Goal: Task Accomplishment & Management: Complete application form

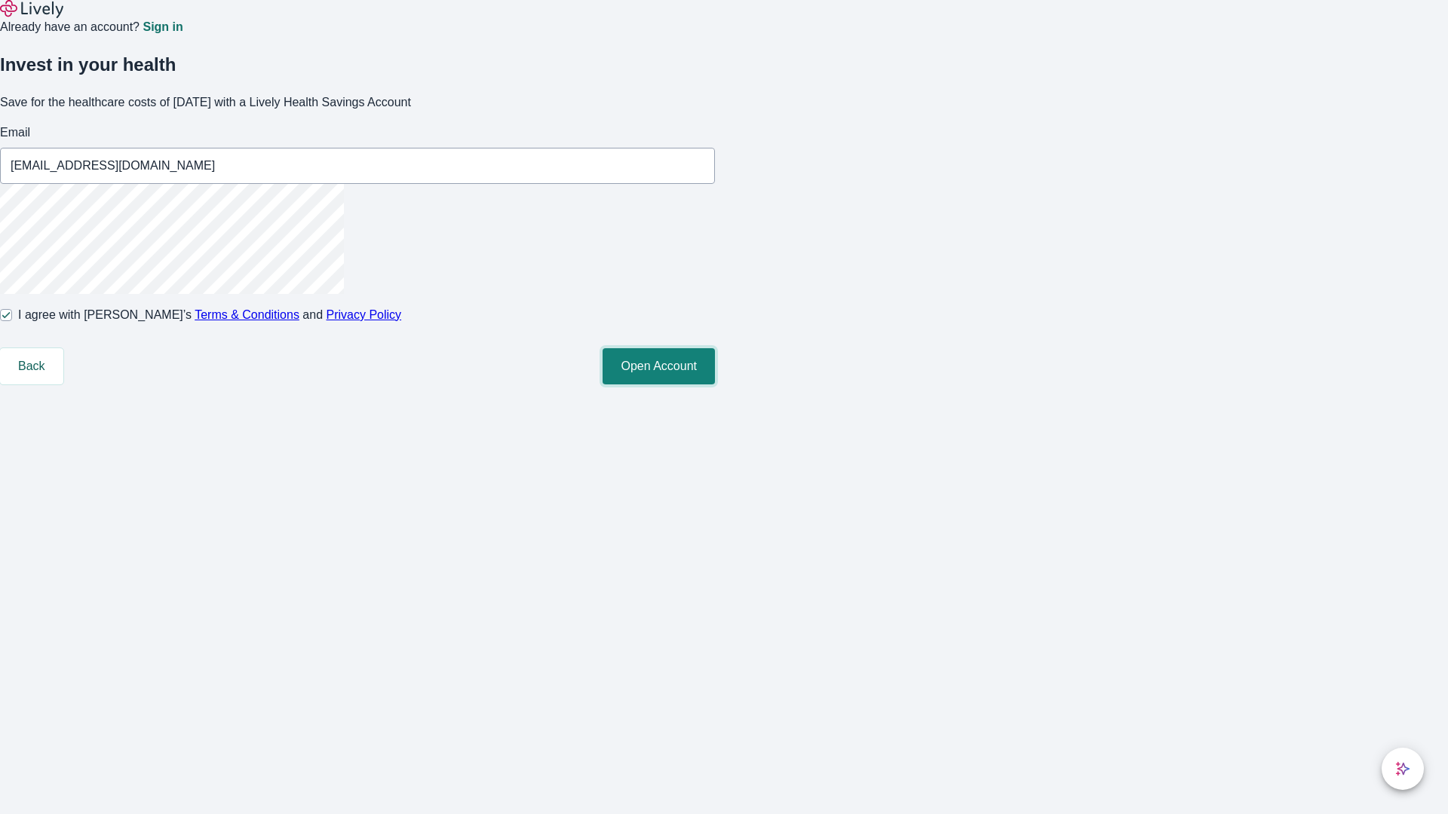
click at [715, 385] on button "Open Account" at bounding box center [659, 366] width 112 height 36
type input "Margarette_Batz40250819230721@yahoo.com"
click at [12, 321] on input "I agree with Lively’s Terms & Conditions and Privacy Policy" at bounding box center [6, 315] width 12 height 12
checkbox input "false"
type input "Dakota99250819230721@hotmail.com"
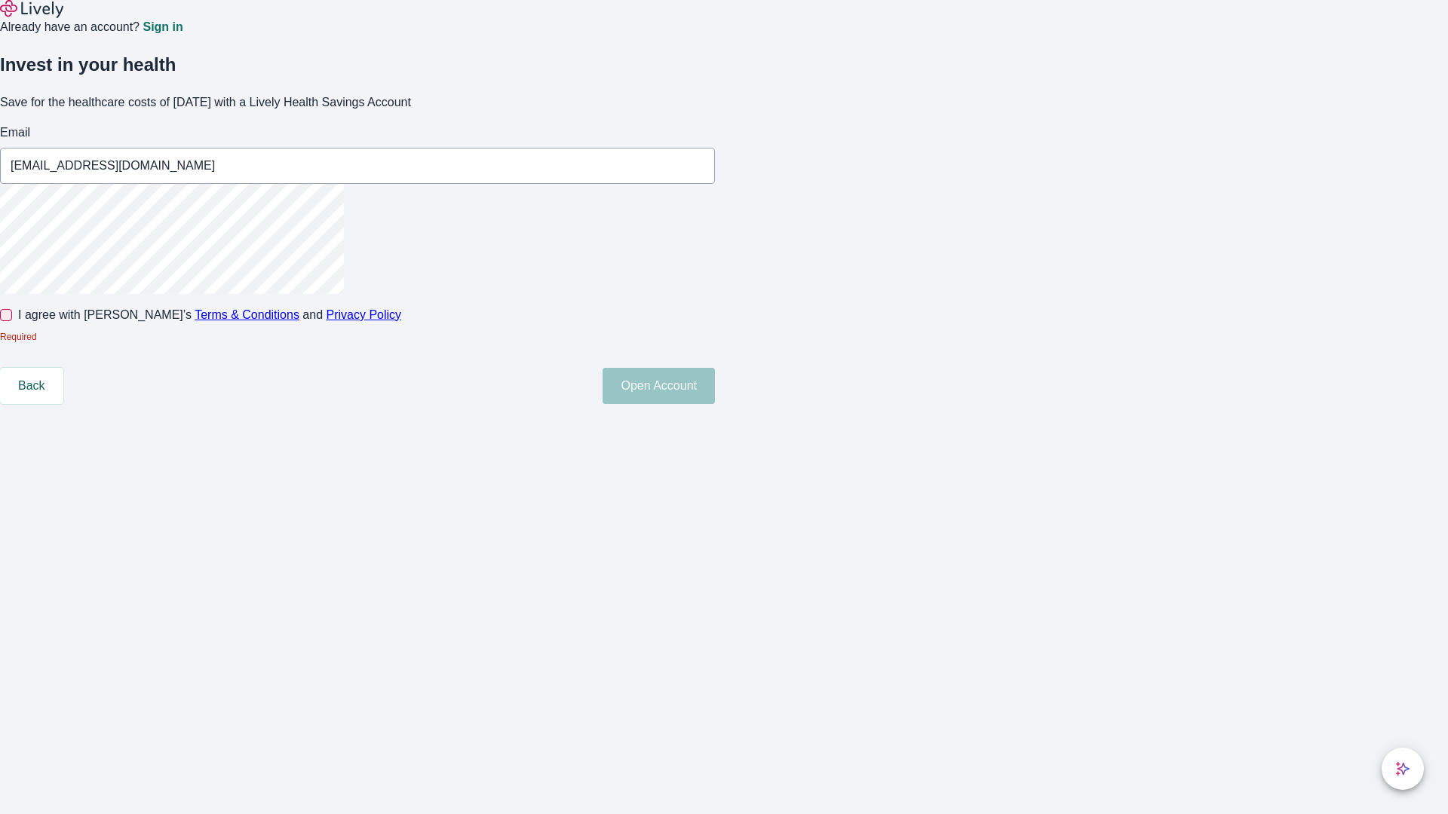
click at [12, 321] on input "I agree with Lively’s Terms & Conditions and Privacy Policy" at bounding box center [6, 315] width 12 height 12
checkbox input "true"
click at [715, 385] on button "Open Account" at bounding box center [659, 366] width 112 height 36
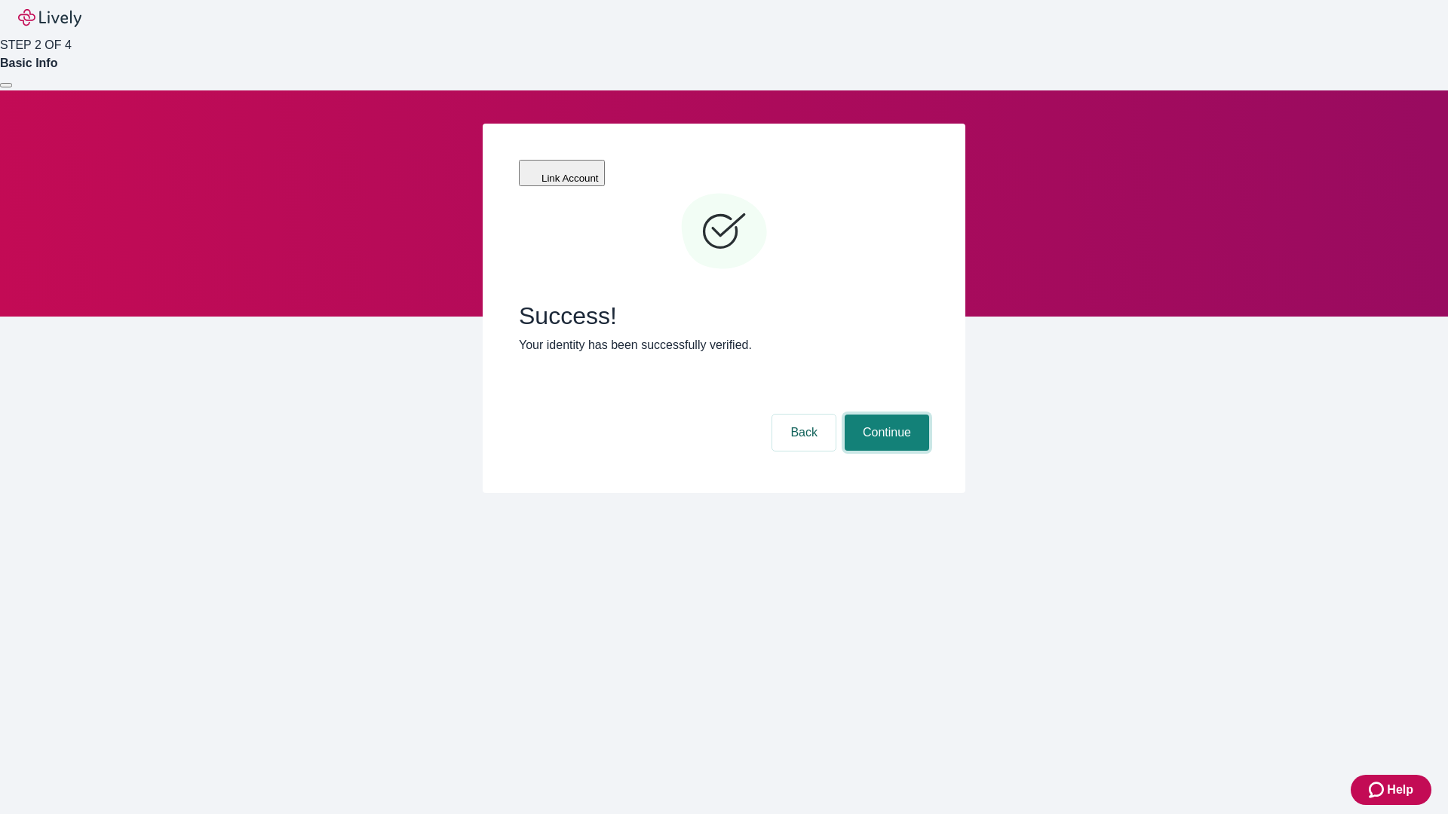
click at [885, 415] on button "Continue" at bounding box center [887, 433] width 84 height 36
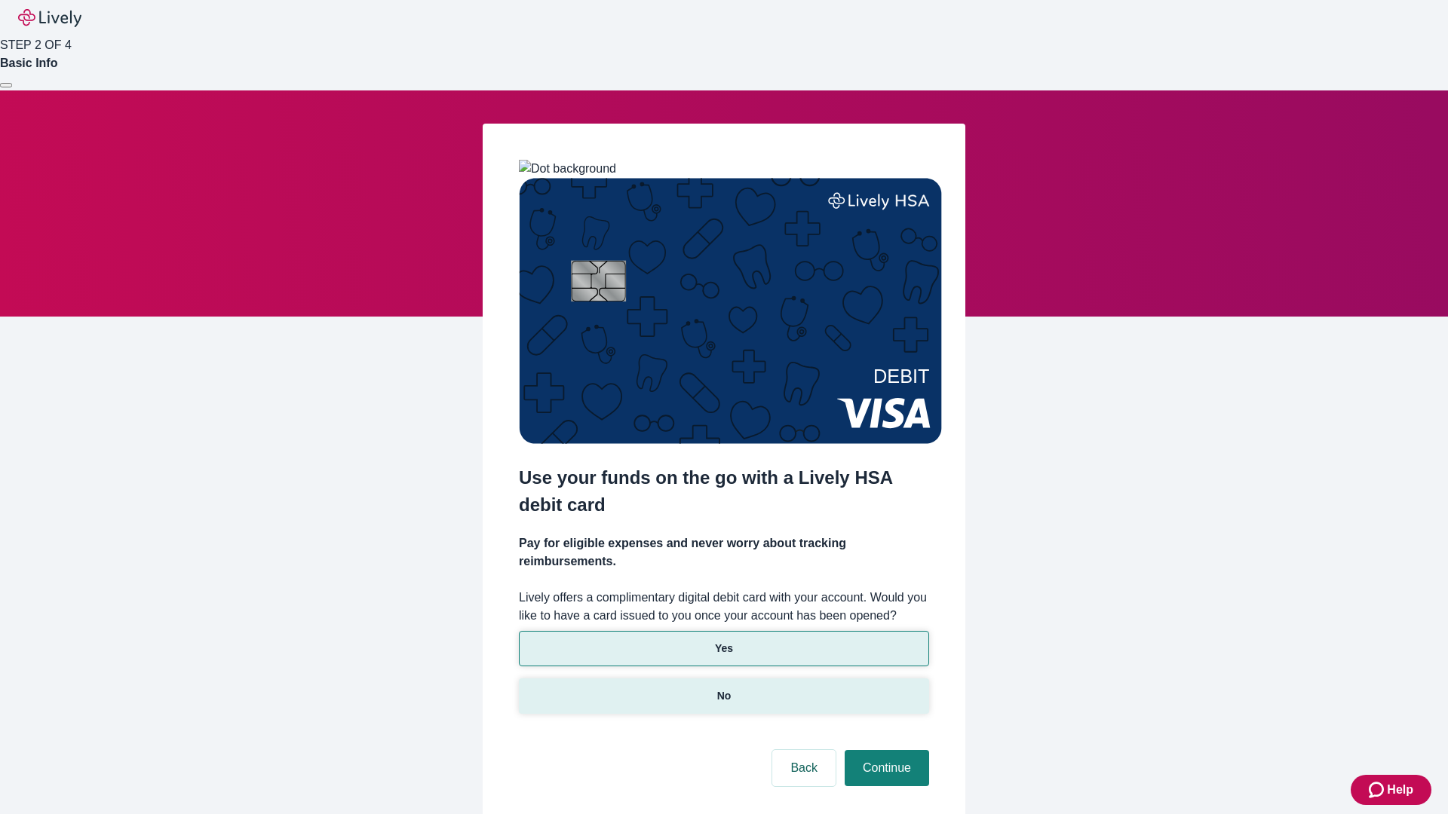
click at [723, 688] on p "No" at bounding box center [724, 696] width 14 height 16
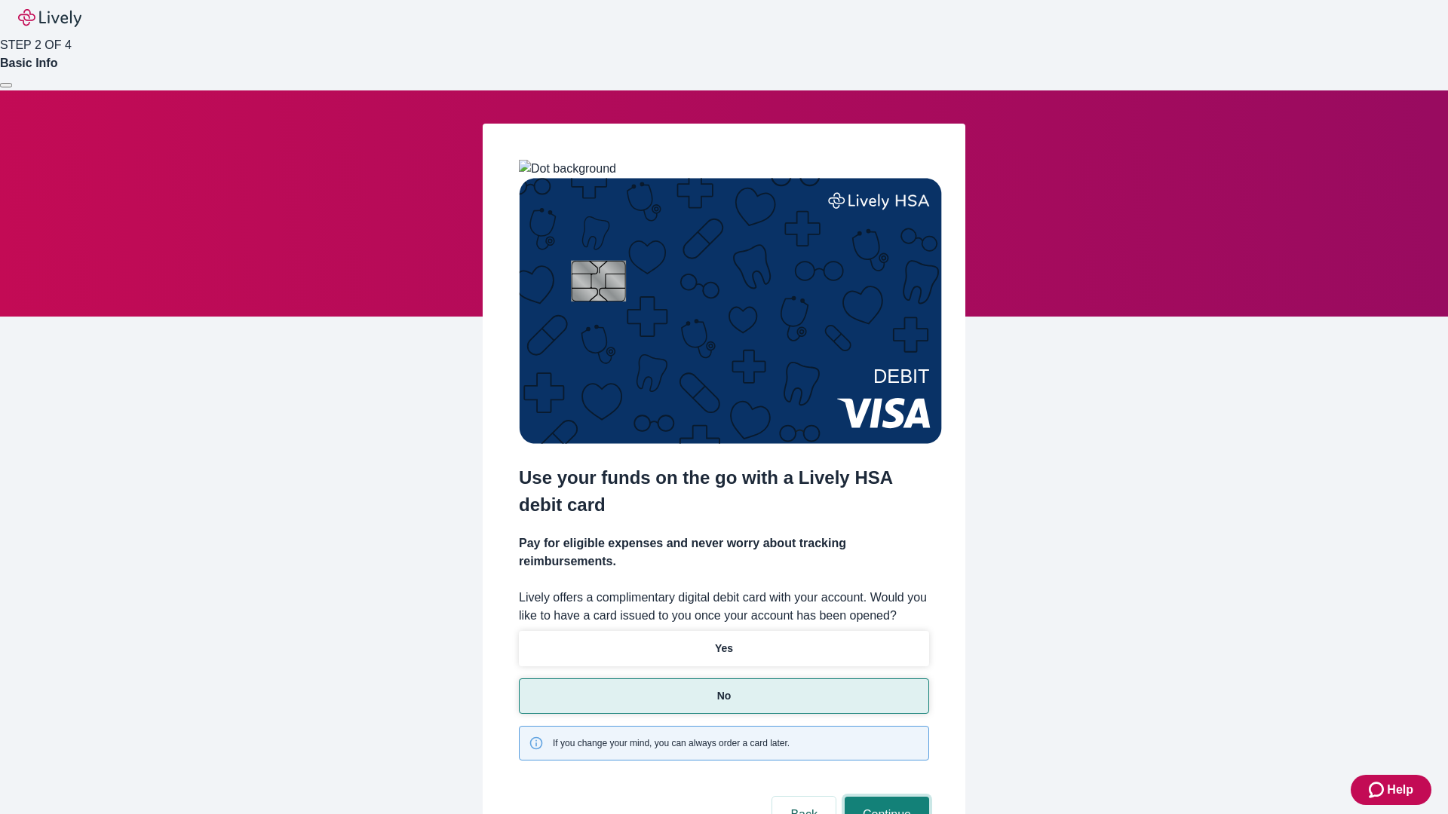
click at [885, 797] on button "Continue" at bounding box center [887, 815] width 84 height 36
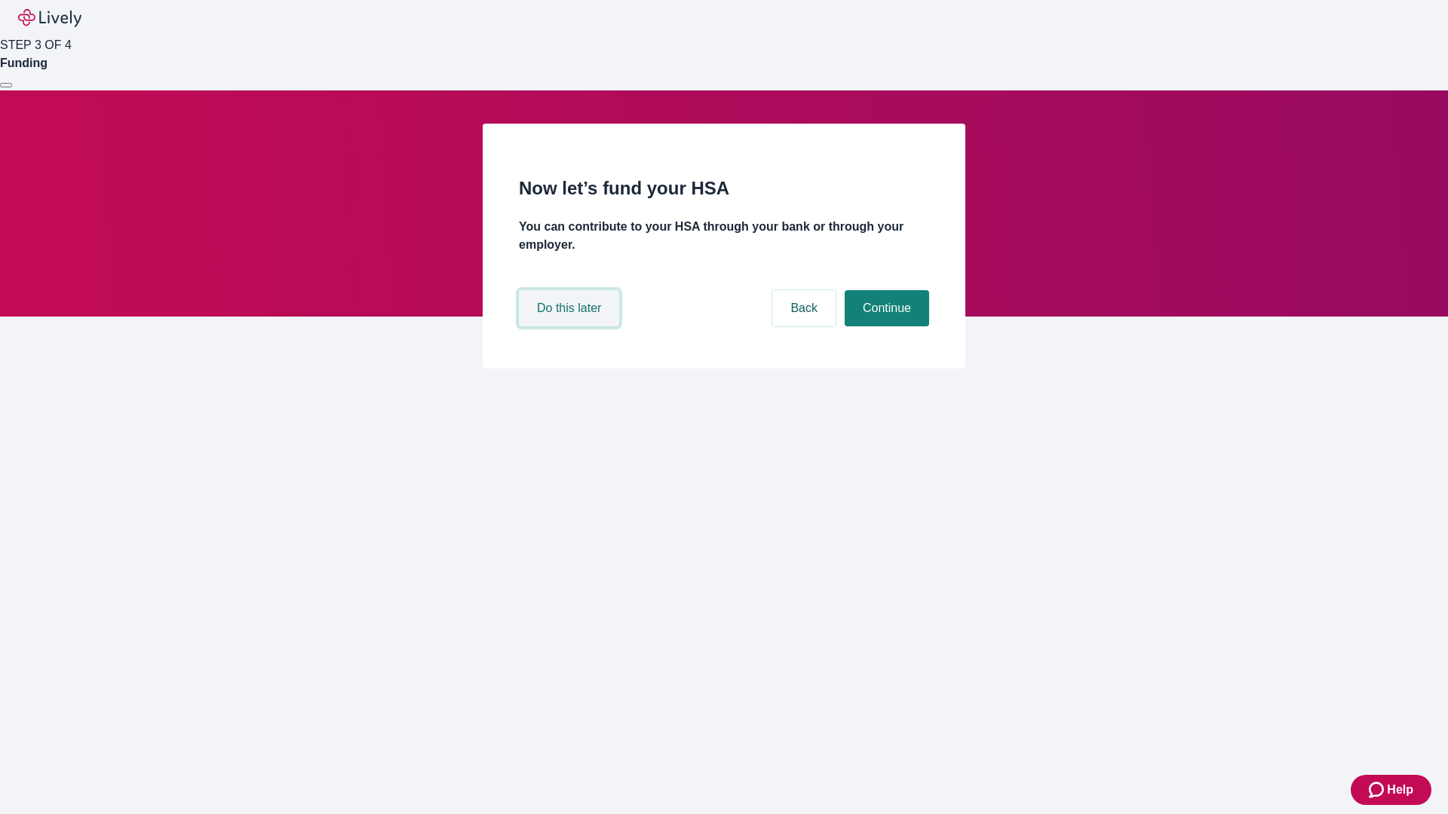
click at [571, 327] on button "Do this later" at bounding box center [569, 308] width 100 height 36
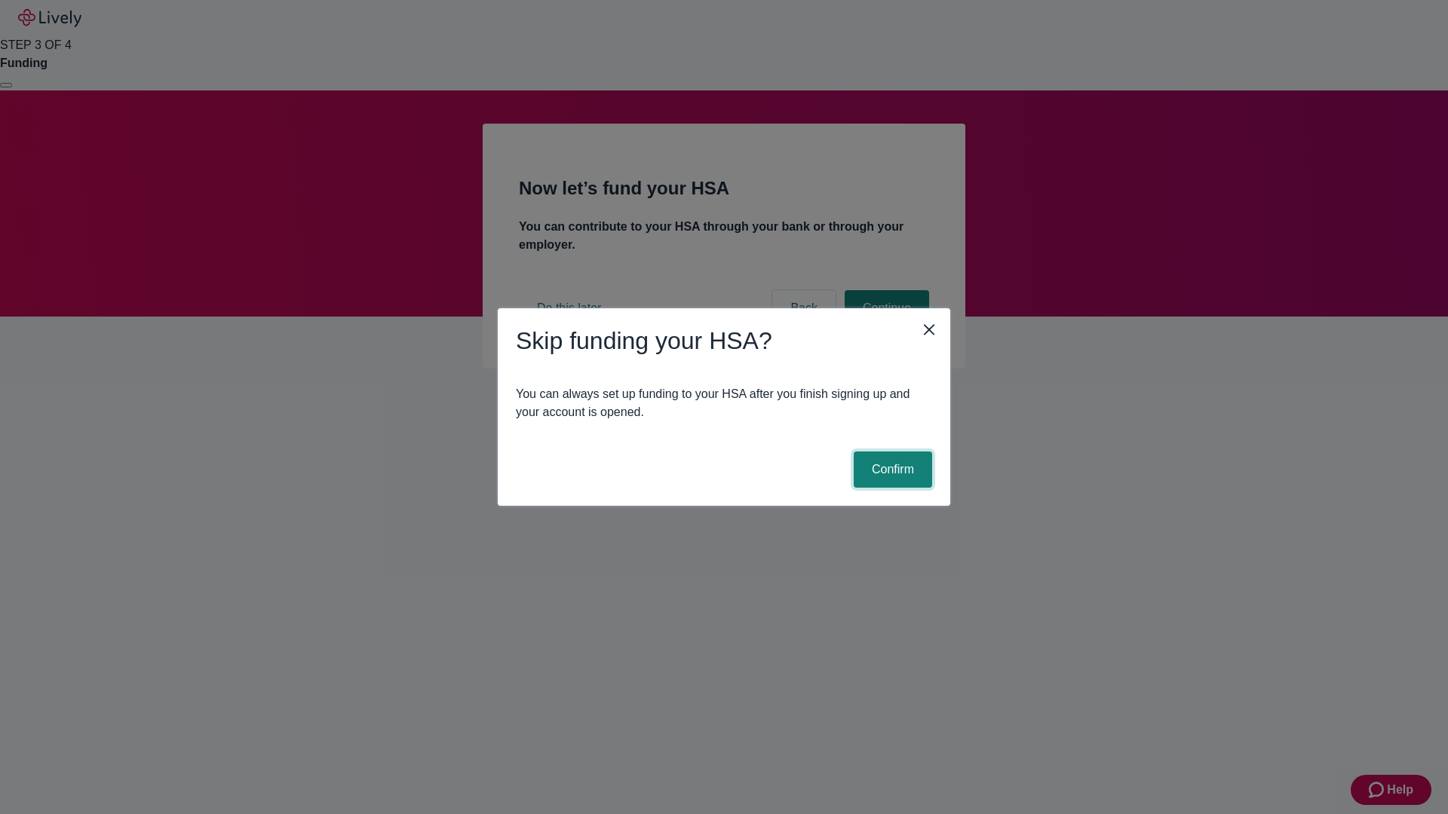
click at [891, 470] on button "Confirm" at bounding box center [893, 470] width 78 height 36
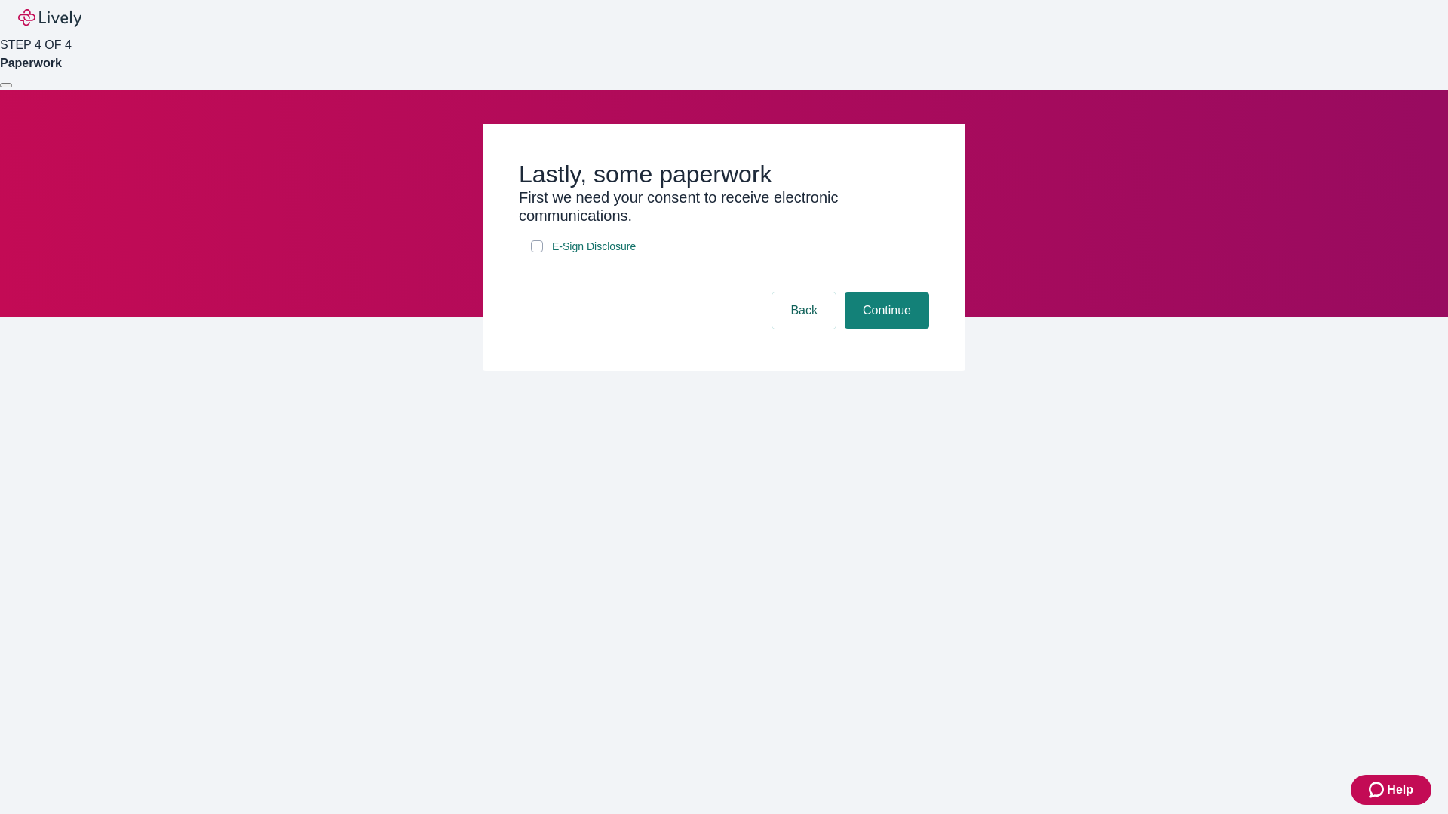
click at [537, 253] on input "E-Sign Disclosure" at bounding box center [537, 247] width 12 height 12
checkbox input "true"
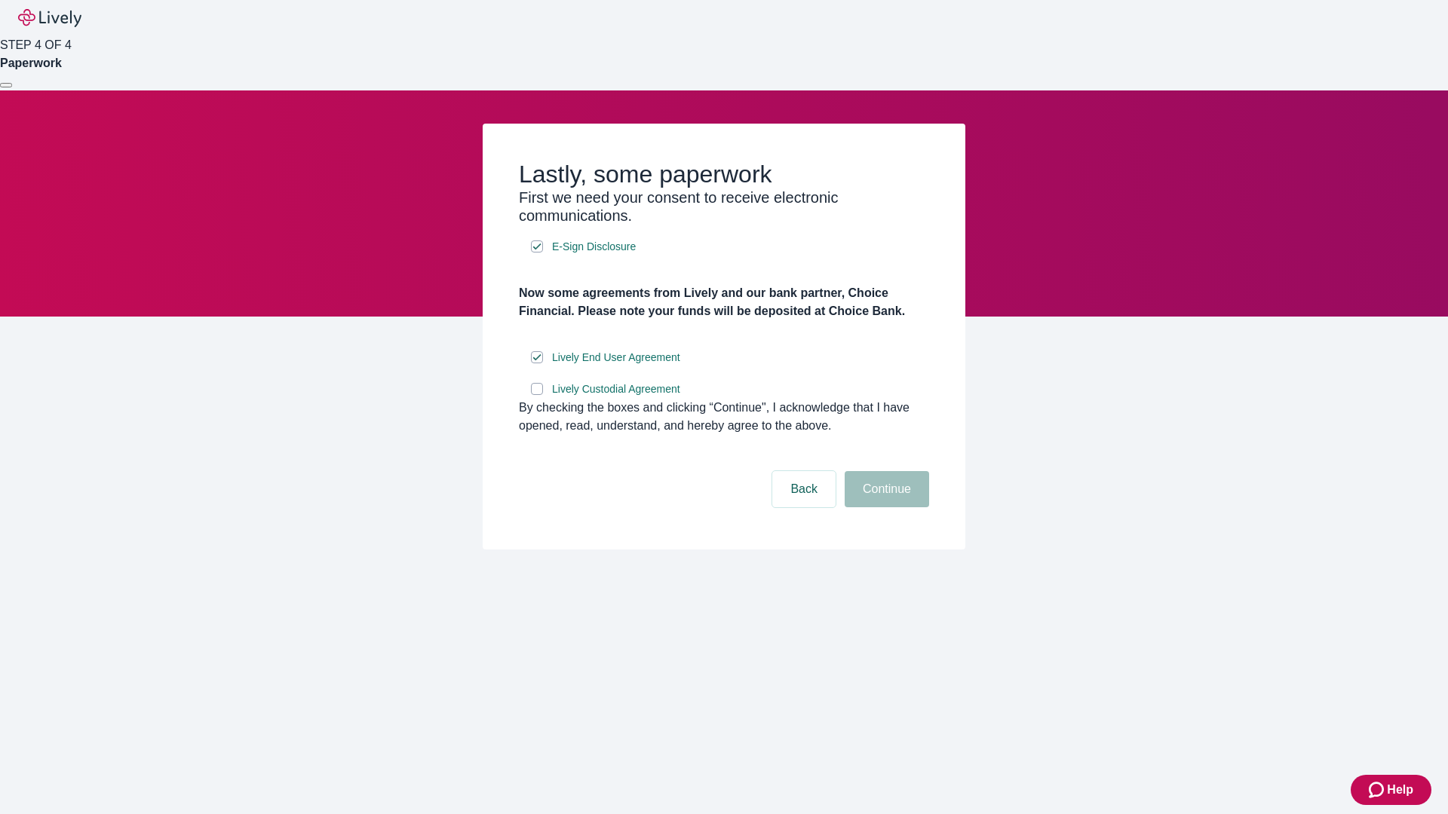
click at [537, 395] on input "Lively Custodial Agreement" at bounding box center [537, 389] width 12 height 12
checkbox input "true"
click at [885, 508] on button "Continue" at bounding box center [887, 489] width 84 height 36
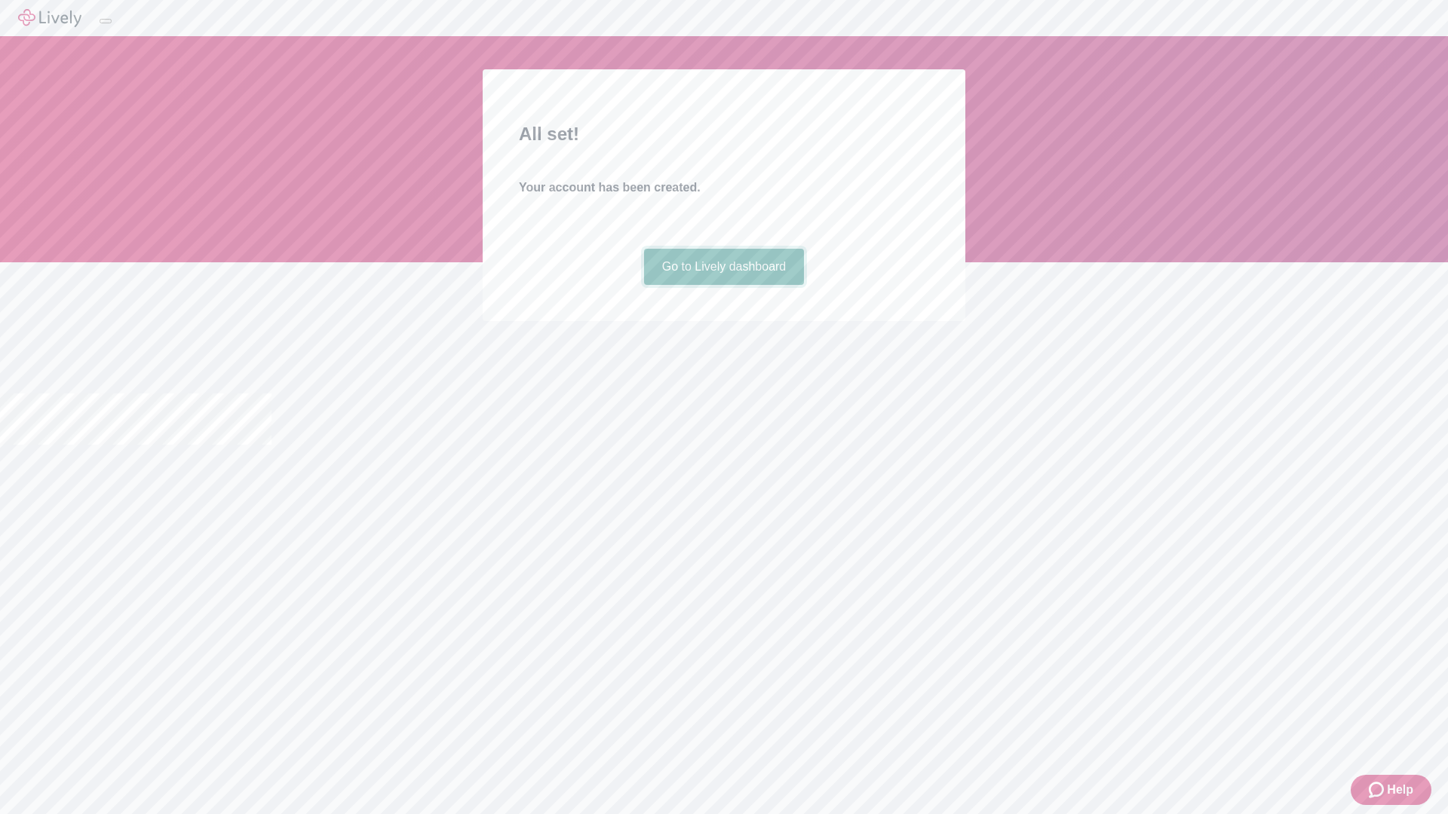
click at [723, 285] on link "Go to Lively dashboard" at bounding box center [724, 267] width 161 height 36
